Goal: Find specific page/section: Find specific page/section

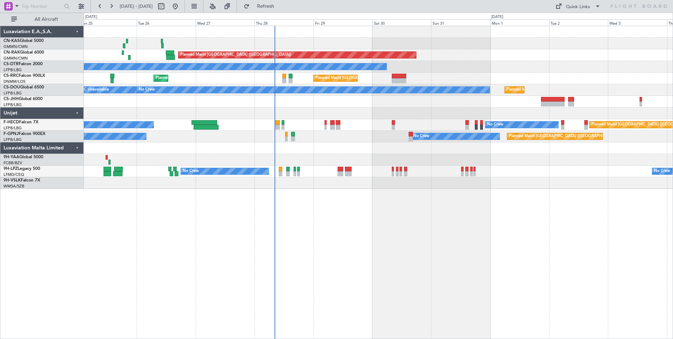
click at [406, 44] on div "Planned Maint [GEOGRAPHIC_DATA] ([GEOGRAPHIC_DATA]) No Crew Planned Maint [GEOG…" at bounding box center [378, 107] width 589 height 163
click at [586, 5] on div "Quick Links" at bounding box center [578, 7] width 24 height 7
click at [577, 37] on button "Crew Board" at bounding box center [578, 40] width 53 height 17
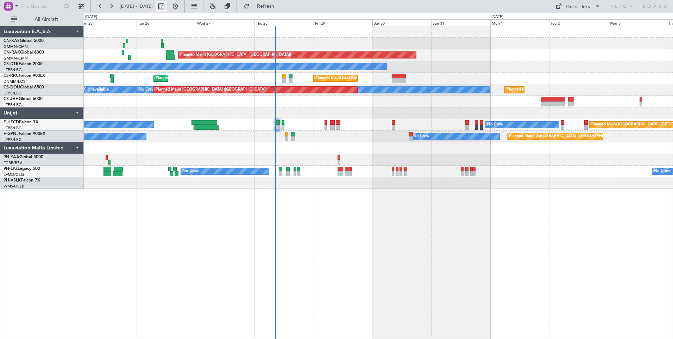
click at [167, 7] on button at bounding box center [161, 6] width 11 height 11
select select "8"
select select "2025"
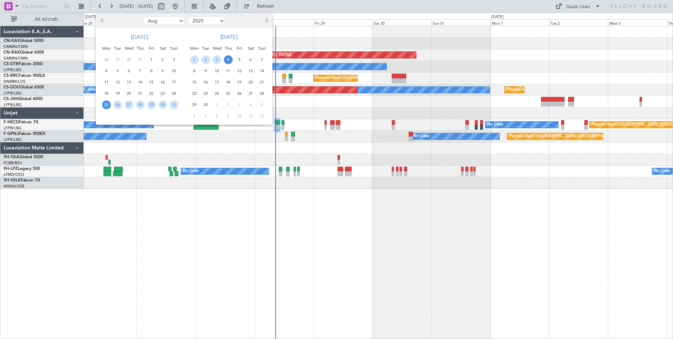
click at [106, 106] on span "25" at bounding box center [106, 104] width 9 height 9
click at [195, 71] on span "8" at bounding box center [194, 71] width 9 height 9
